Goal: Navigation & Orientation: Find specific page/section

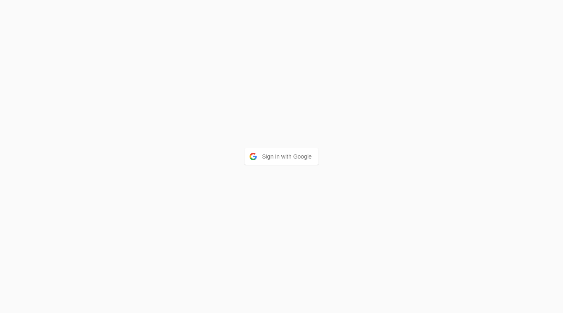
drag, startPoint x: 282, startPoint y: 159, endPoint x: 244, endPoint y: 151, distance: 38.3
click at [281, 159] on button "Sign in with Google" at bounding box center [282, 156] width 74 height 16
